Goal: Register for event/course

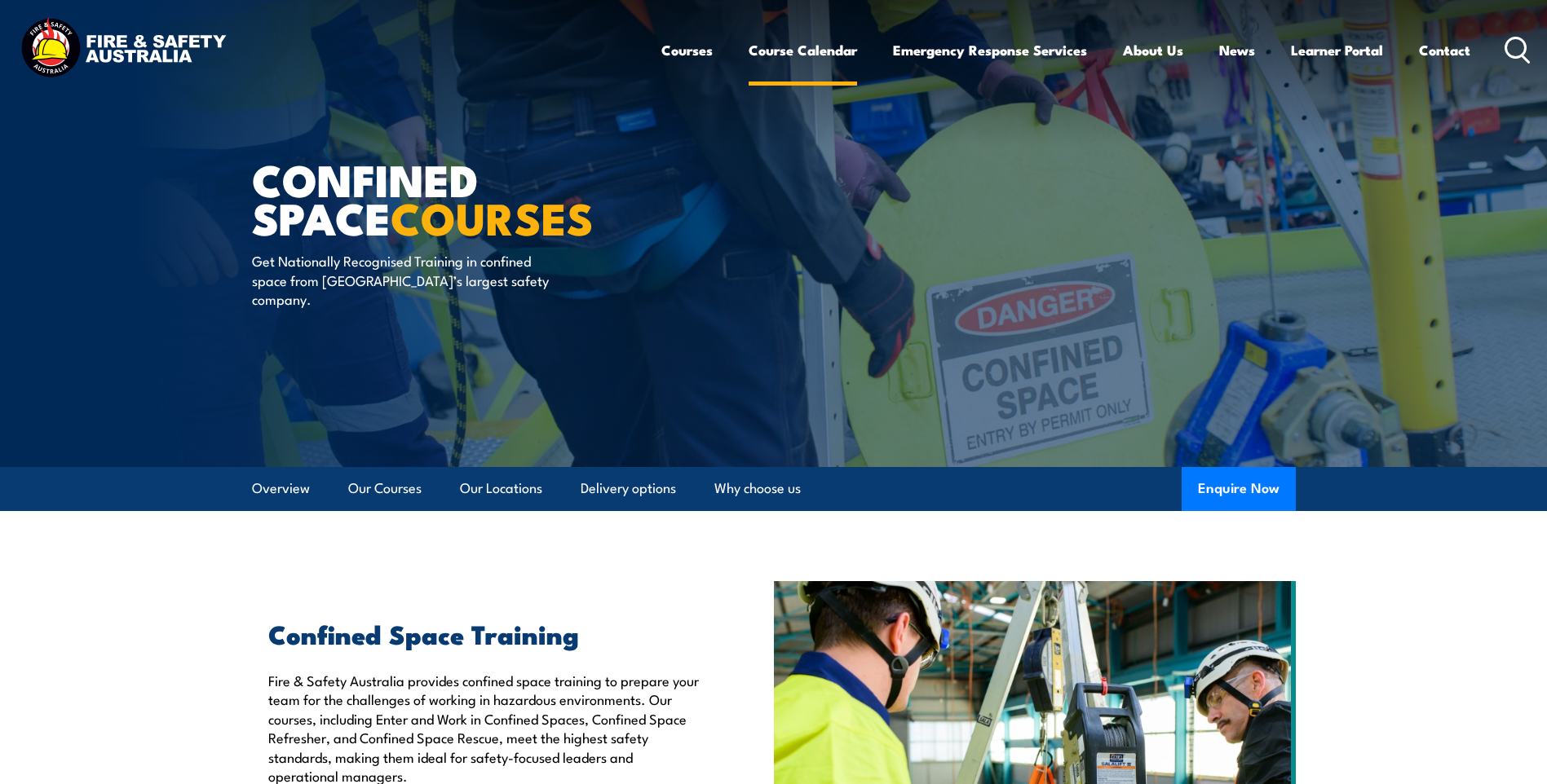
click at [806, 50] on link "Course Calendar" at bounding box center [802, 51] width 108 height 44
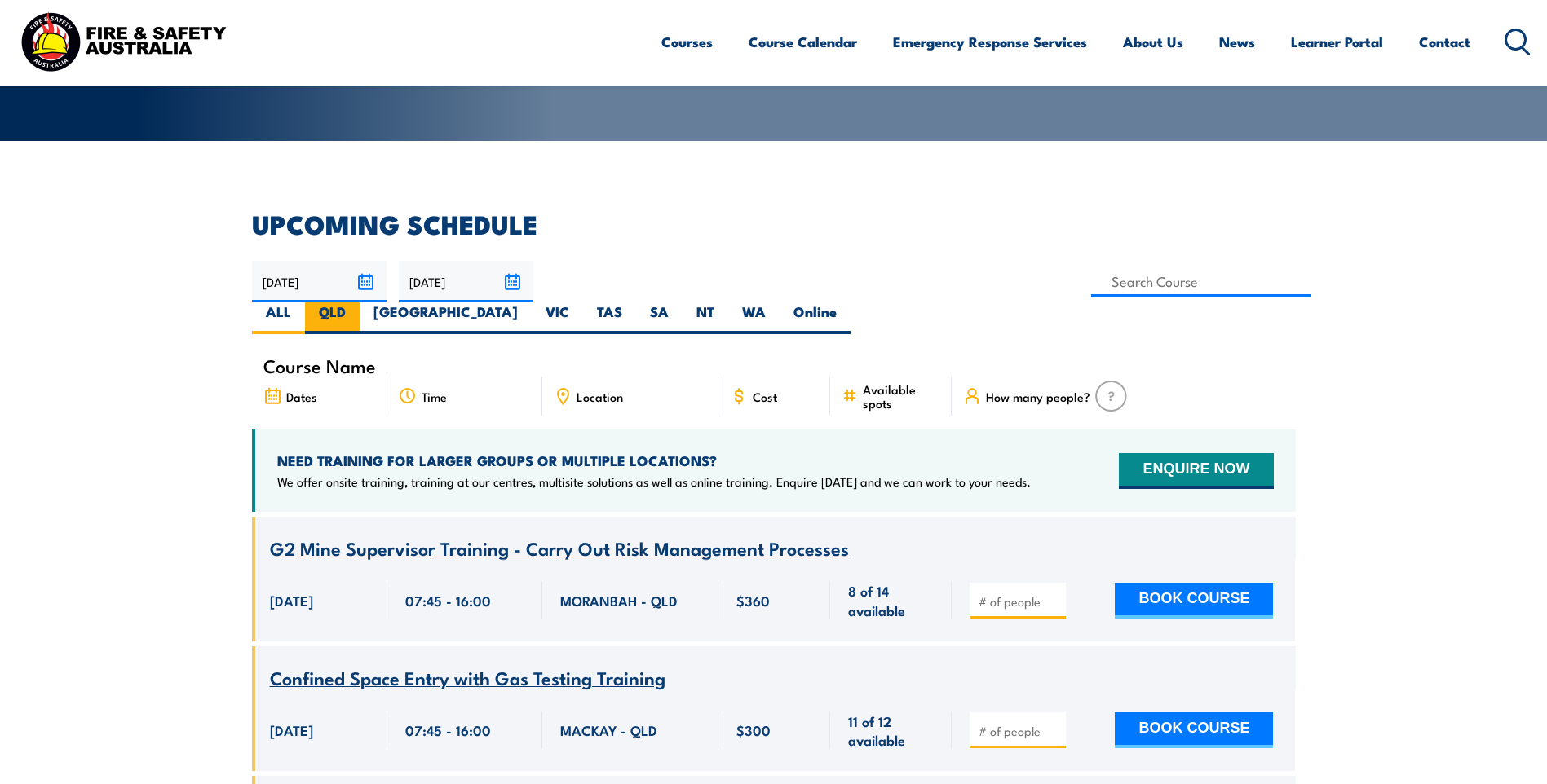
click at [360, 302] on label "QLD" at bounding box center [331, 318] width 55 height 32
click at [356, 302] on input "QLD" at bounding box center [351, 307] width 11 height 11
radio input "true"
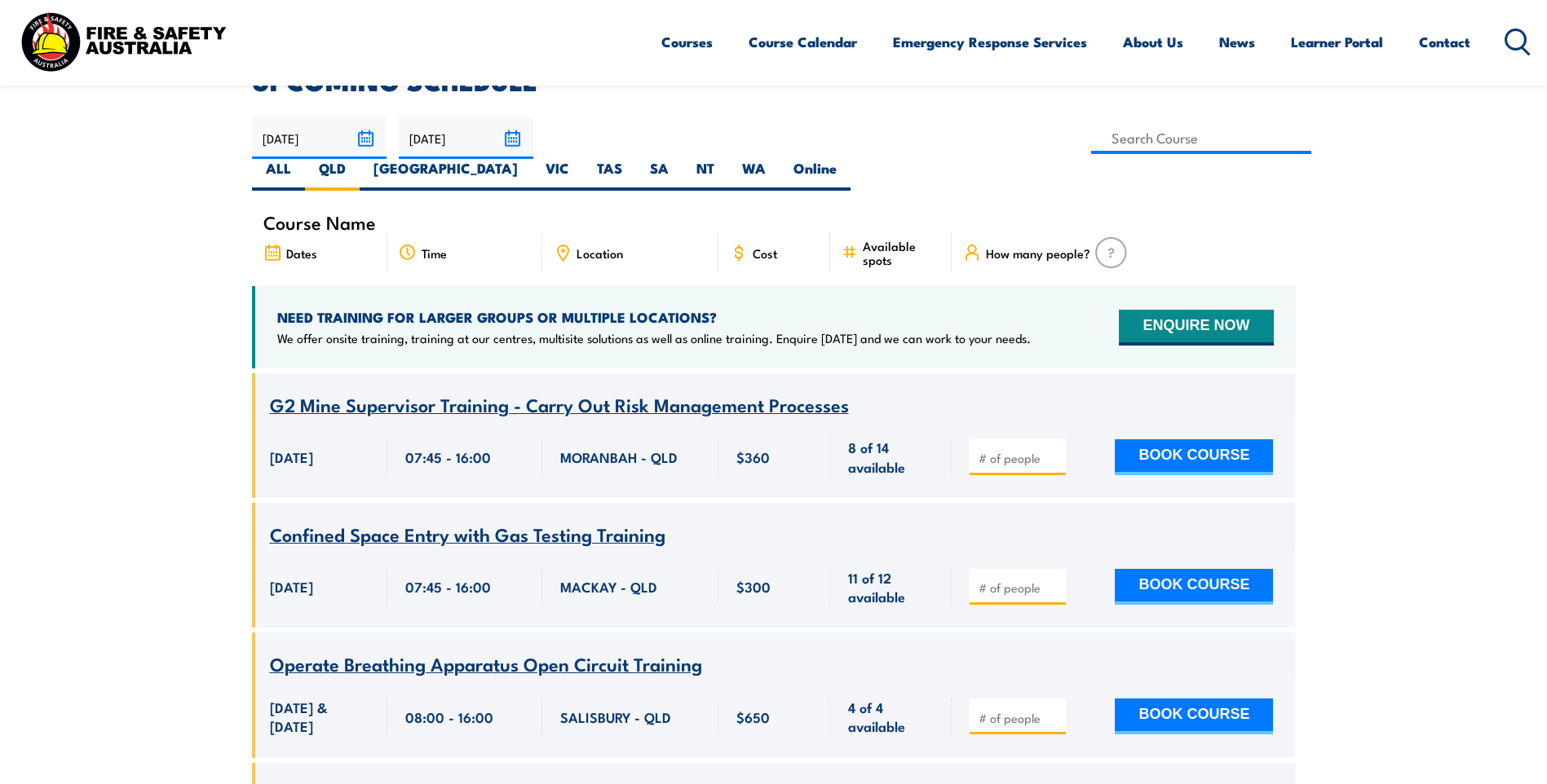
scroll to position [489, 0]
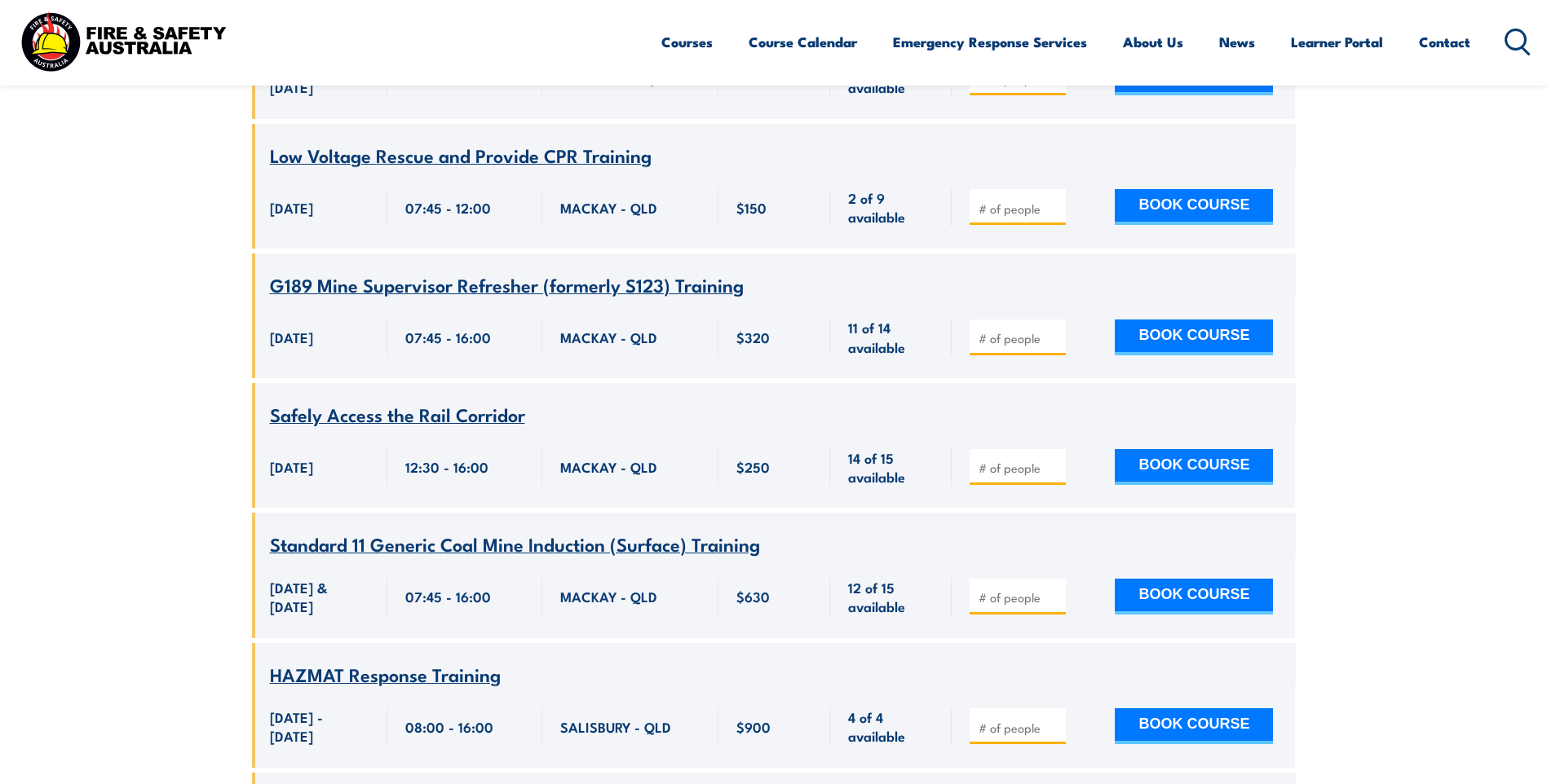
scroll to position [946, 0]
